Goal: Find specific page/section: Find specific page/section

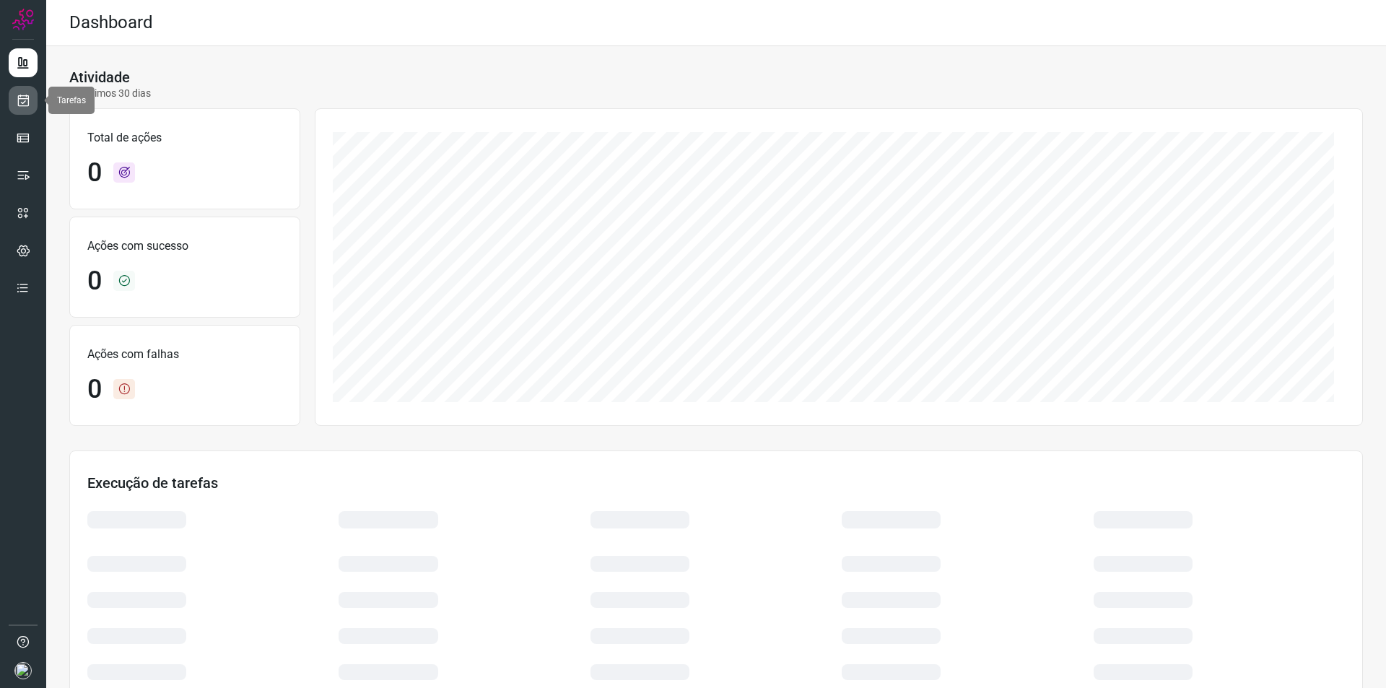
click at [23, 110] on link at bounding box center [23, 100] width 29 height 29
